Goal: Navigation & Orientation: Find specific page/section

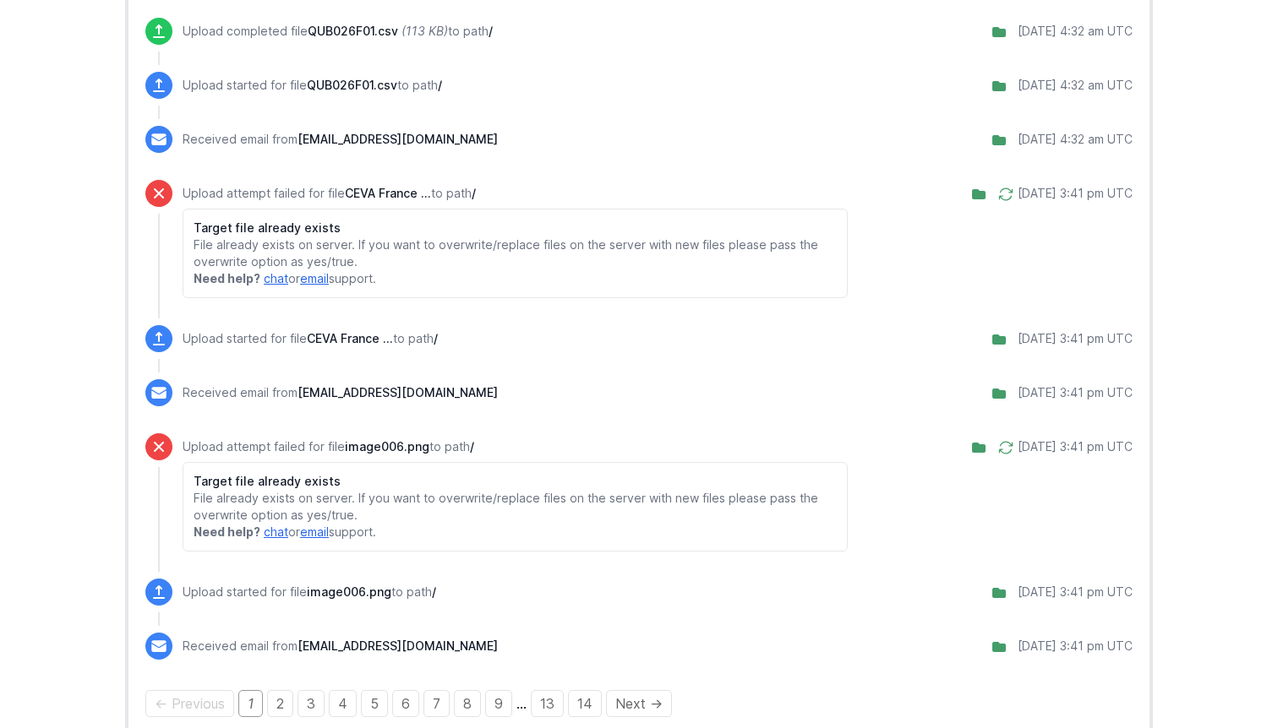
scroll to position [1923, 0]
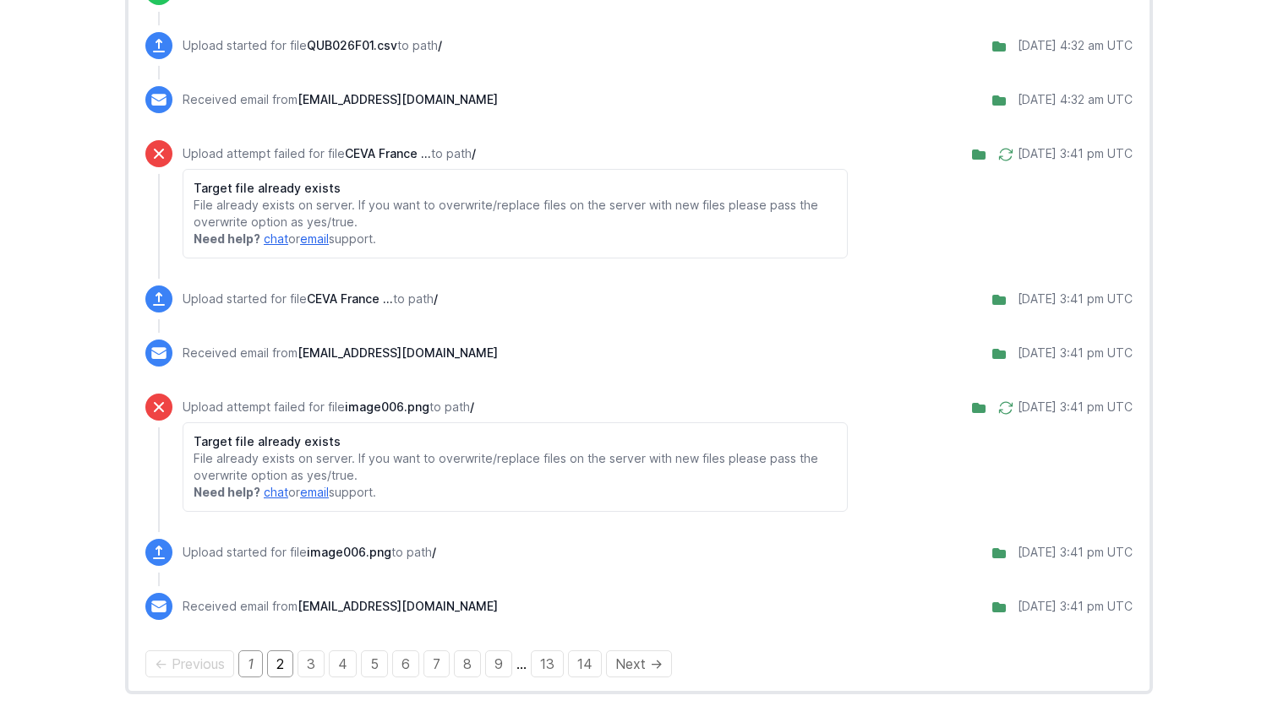
click at [282, 670] on link "2" at bounding box center [280, 664] width 26 height 27
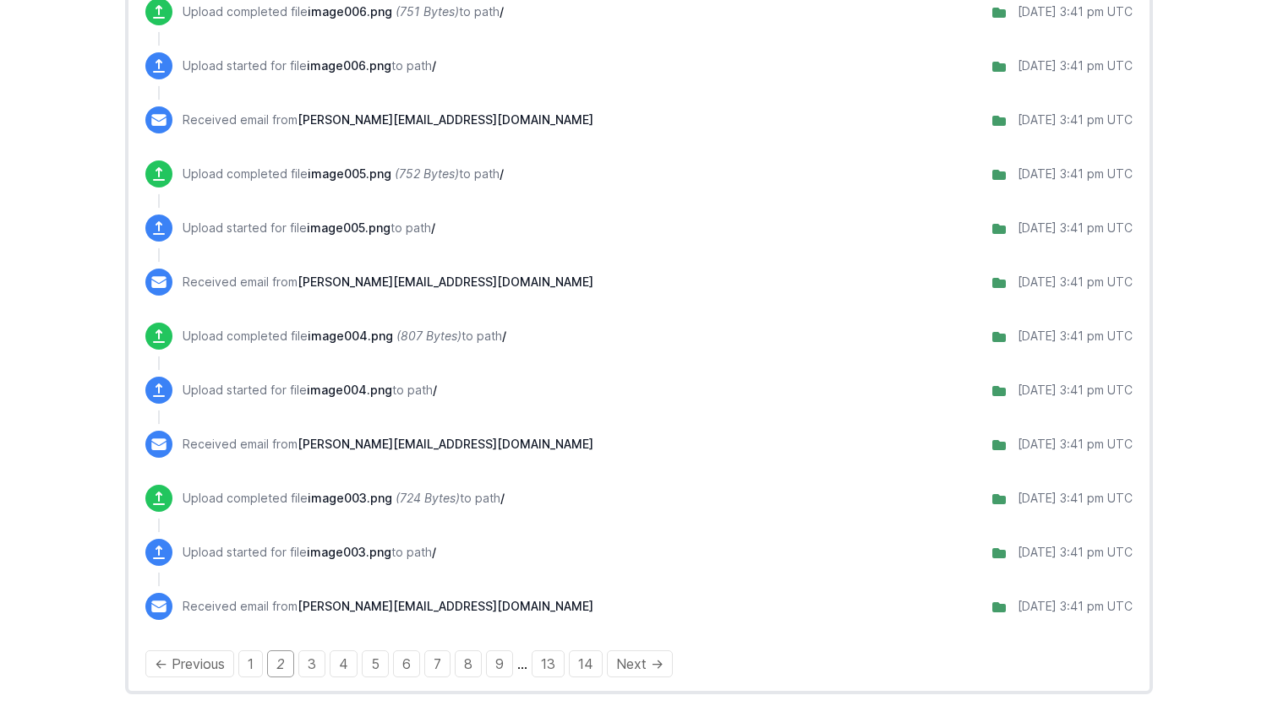
scroll to position [1741, 0]
click at [319, 666] on link "3" at bounding box center [311, 664] width 27 height 27
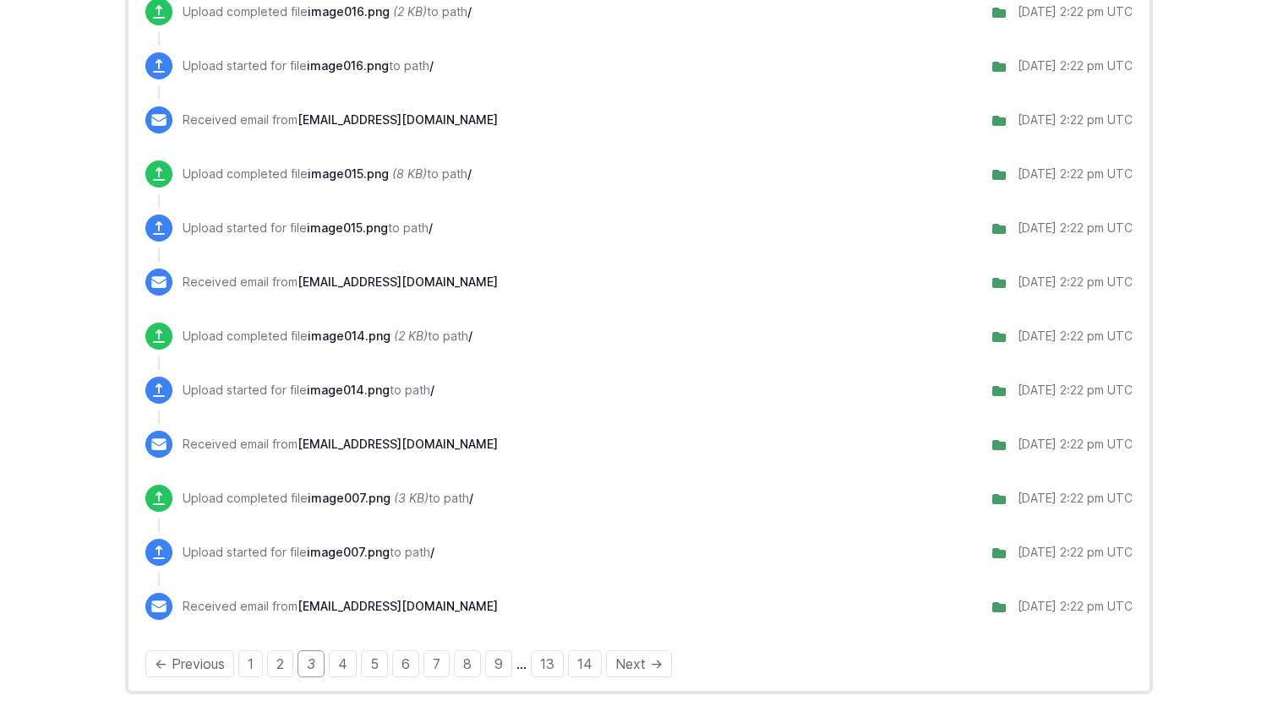
scroll to position [1284, 0]
click at [346, 663] on link "4" at bounding box center [343, 664] width 28 height 27
click at [254, 664] on link "1" at bounding box center [250, 664] width 25 height 27
